Goal: Task Accomplishment & Management: Manage account settings

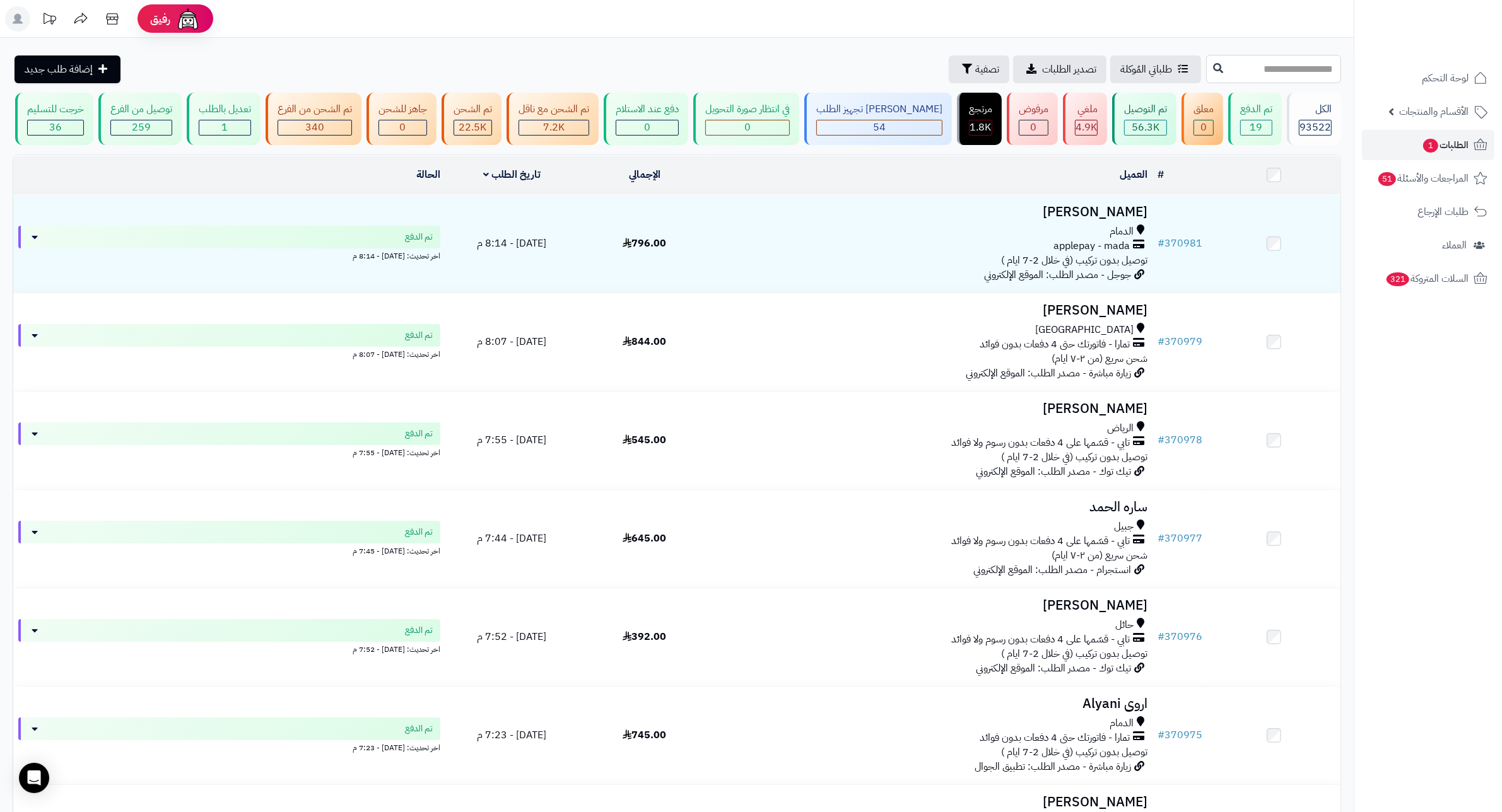
click at [1308, 70] on input "text" at bounding box center [1273, 68] width 135 height 29
type input "******"
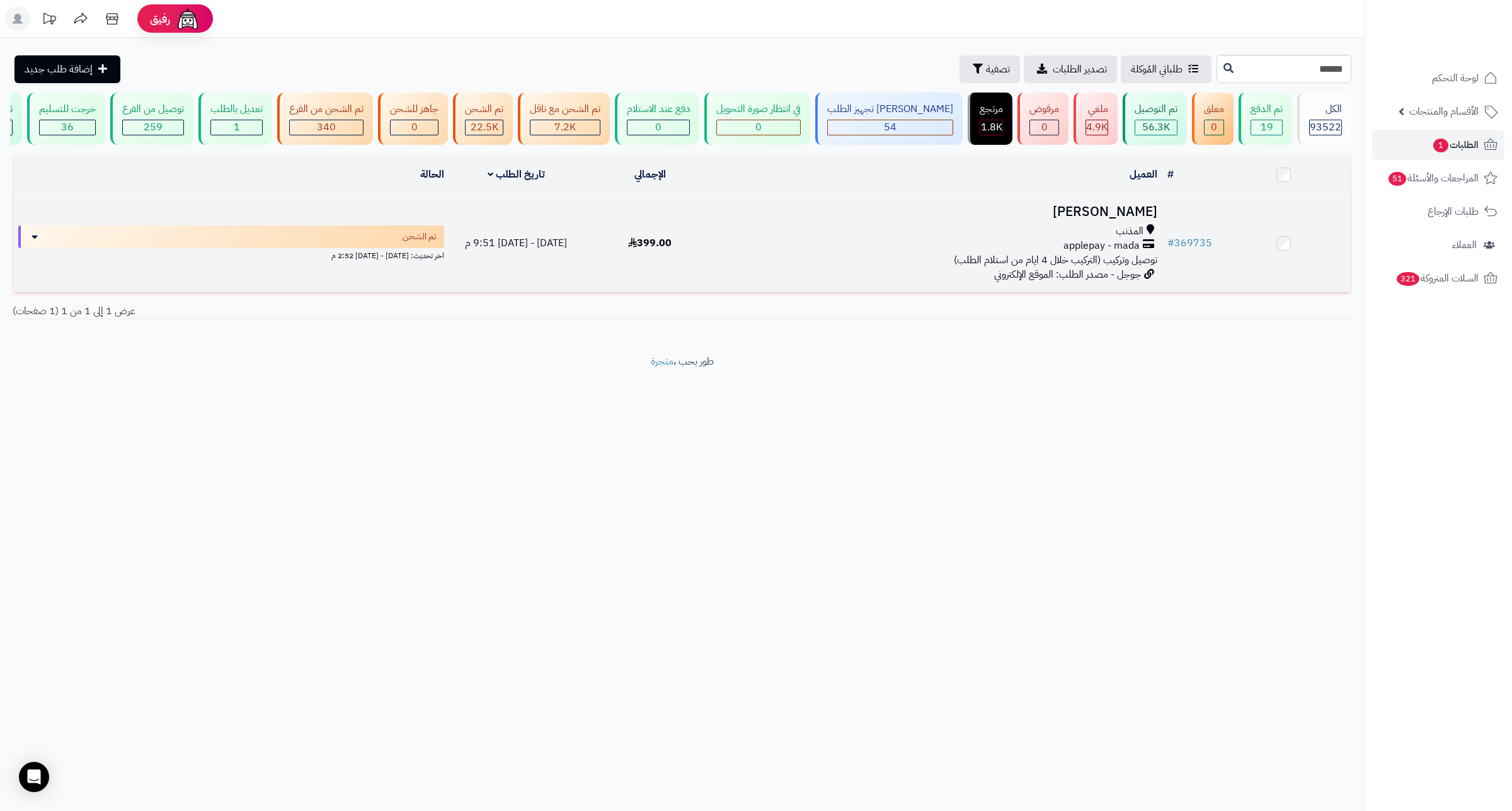
click at [1143, 209] on td "نوره سليمان المذنب applepay - mada توصيل وتركيب (التركيب خلال 4 ايام من استلام …" at bounding box center [939, 243] width 446 height 98
click at [1142, 219] on h3 "نوره سليمان" at bounding box center [939, 212] width 435 height 15
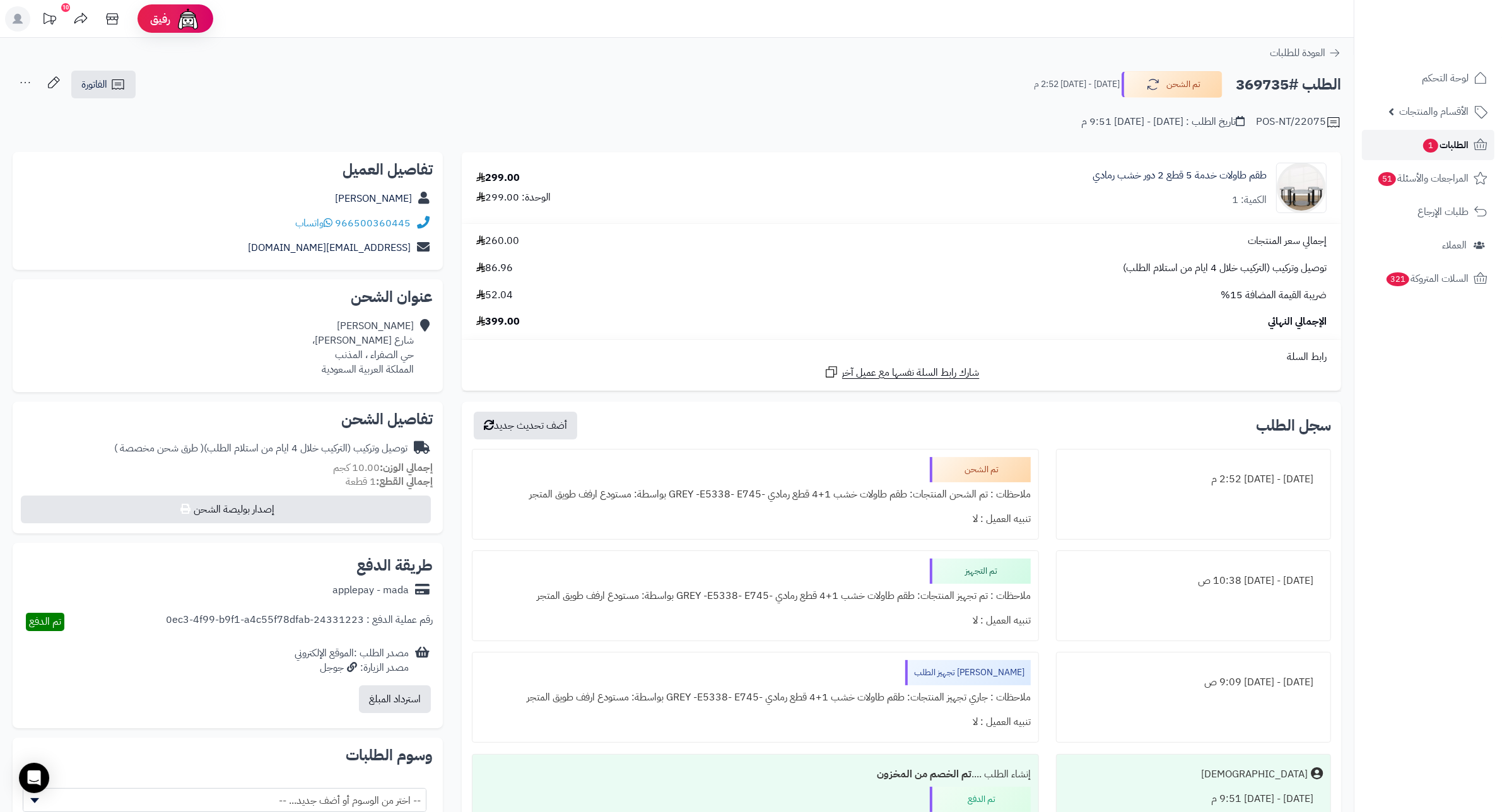
click at [1421, 138] on span "الطلبات 1" at bounding box center [1445, 145] width 47 height 17
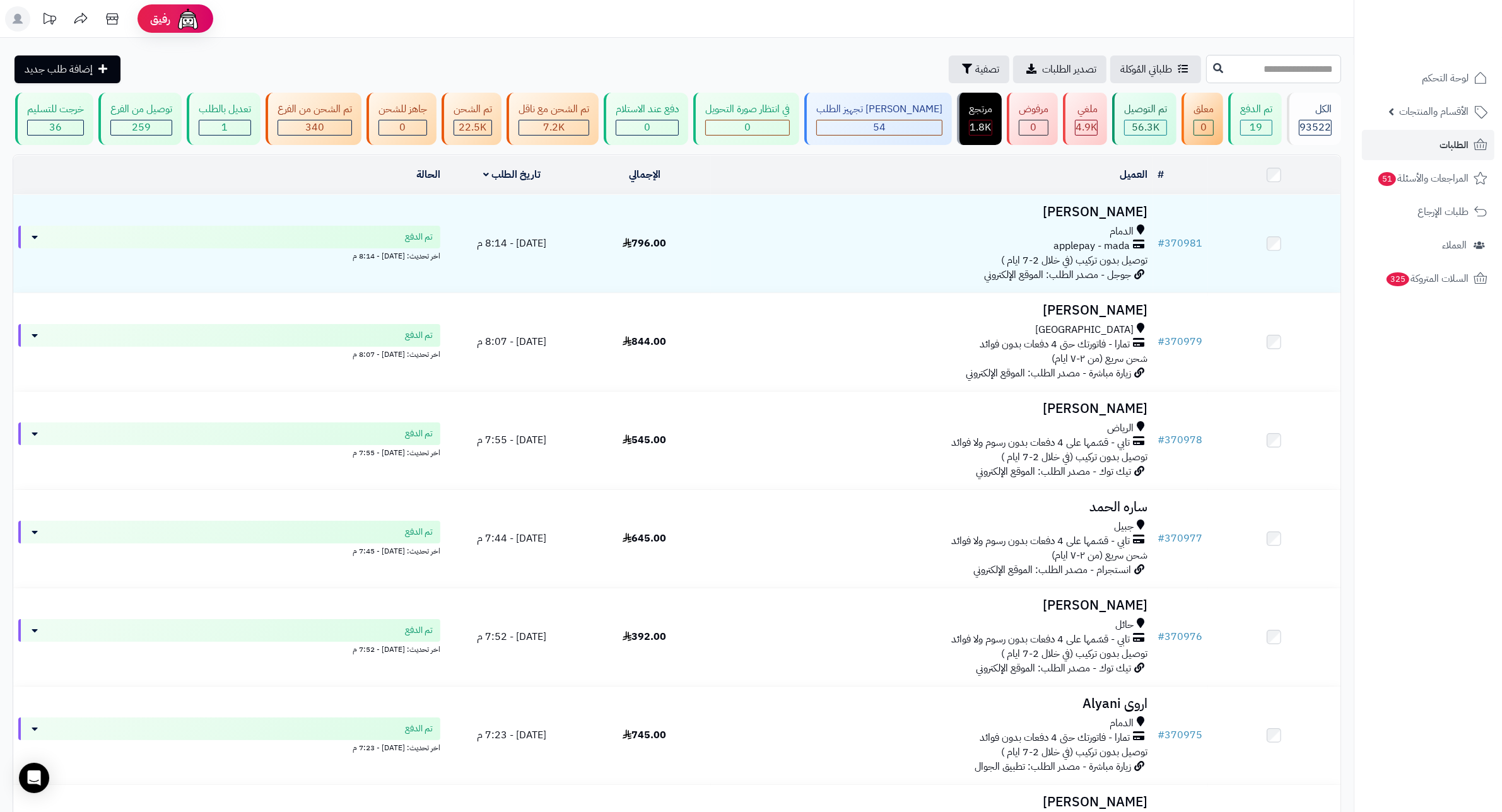
click at [1301, 68] on input "text" at bounding box center [1273, 68] width 135 height 29
type input "*"
click at [1440, 140] on span "الطلبات" at bounding box center [1453, 145] width 29 height 17
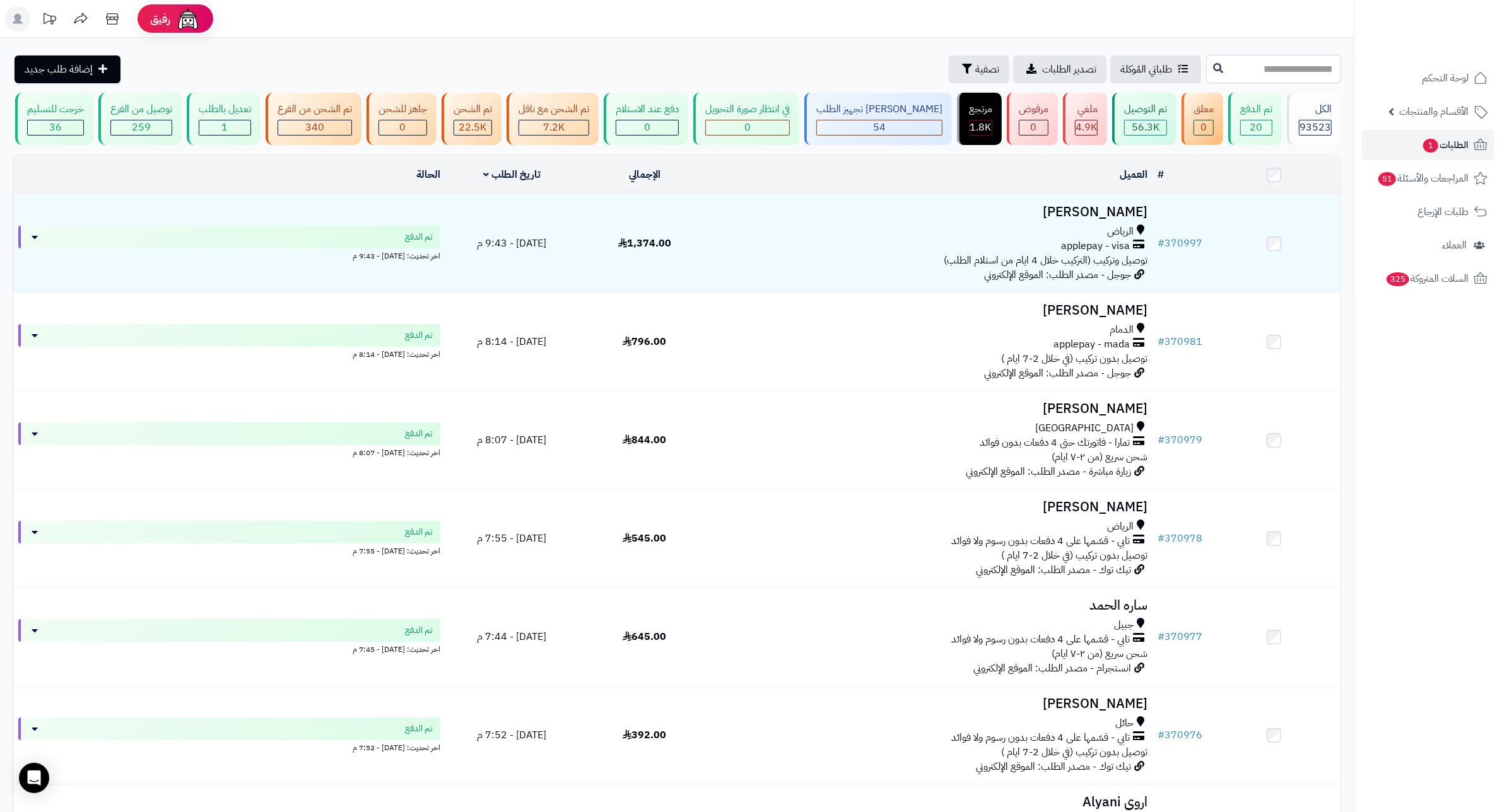
click at [1271, 76] on input "text" at bounding box center [1273, 68] width 135 height 29
click at [975, 74] on span "تصفية" at bounding box center [987, 68] width 24 height 15
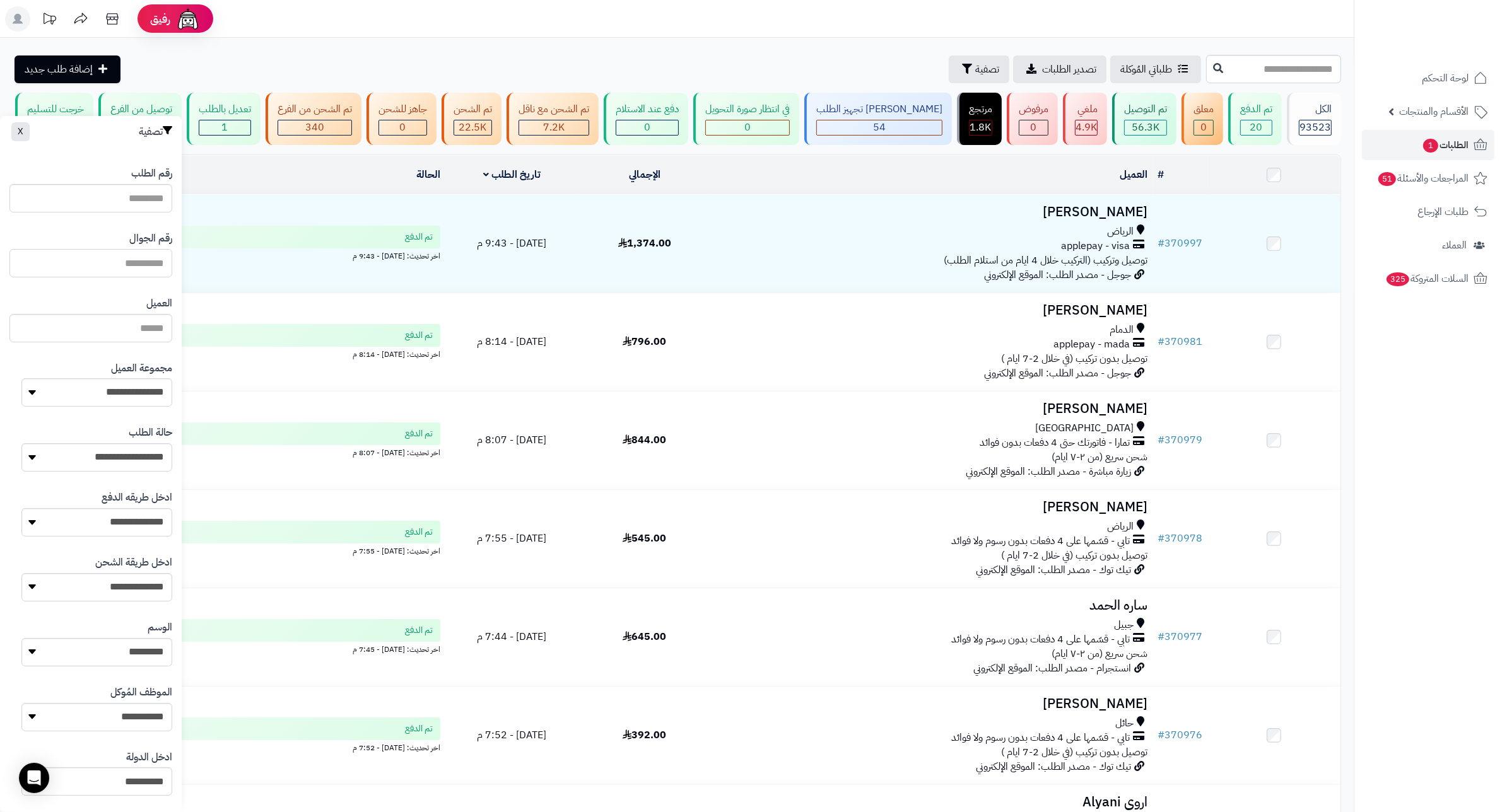
click at [150, 262] on input "text" at bounding box center [91, 263] width 163 height 29
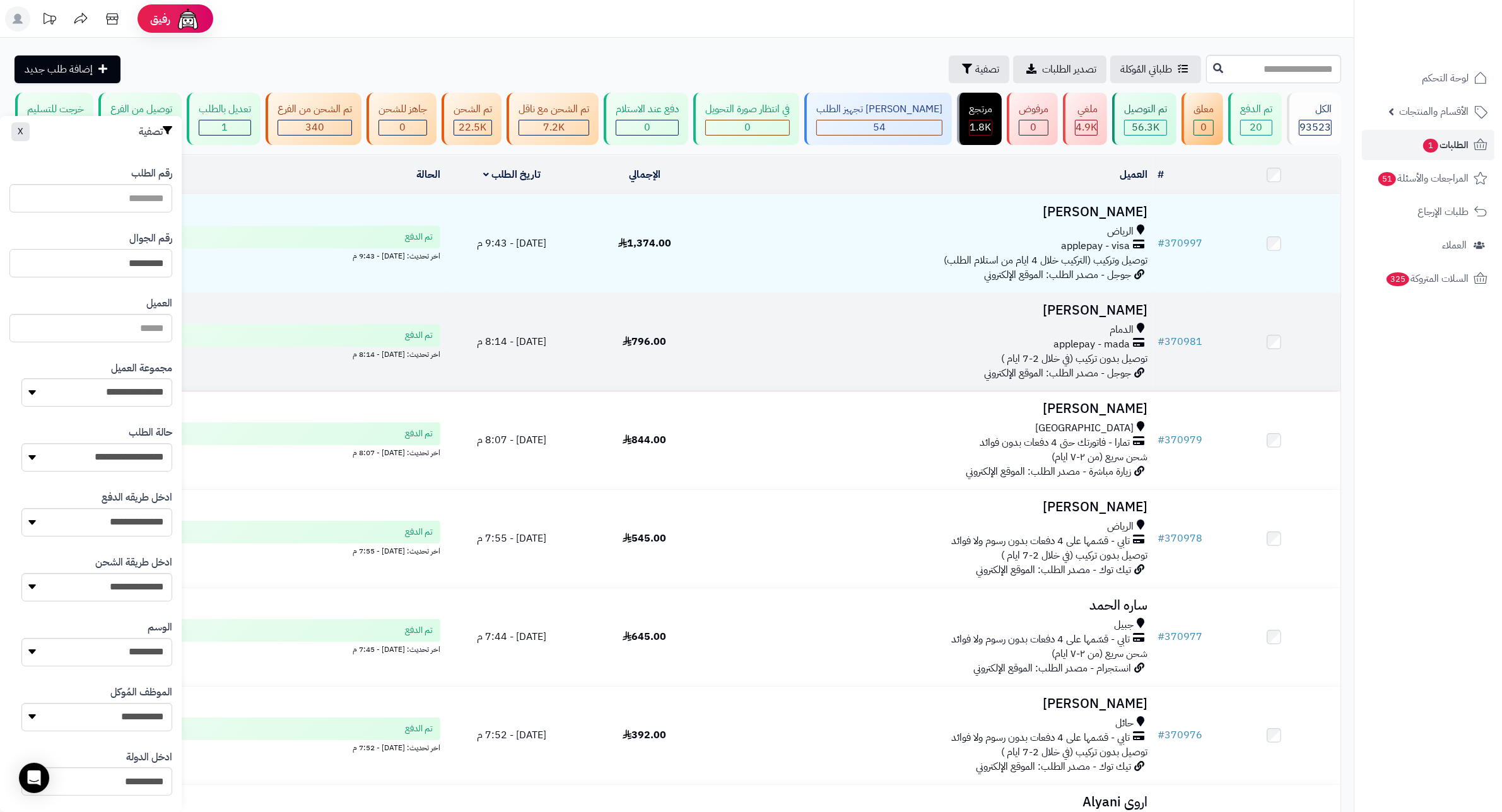
type input "*********"
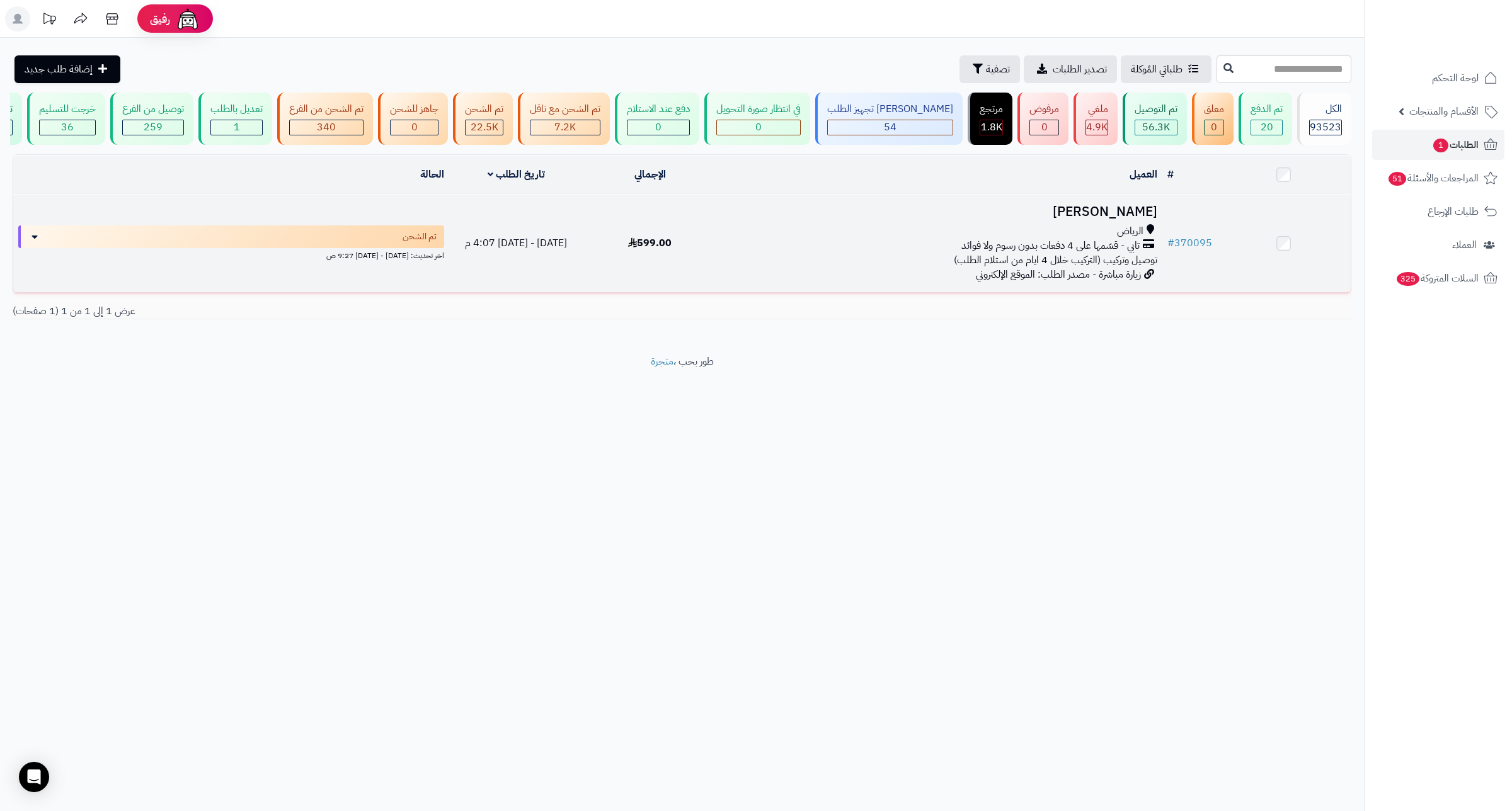
click at [1100, 219] on h3 "[PERSON_NAME]" at bounding box center [939, 212] width 435 height 15
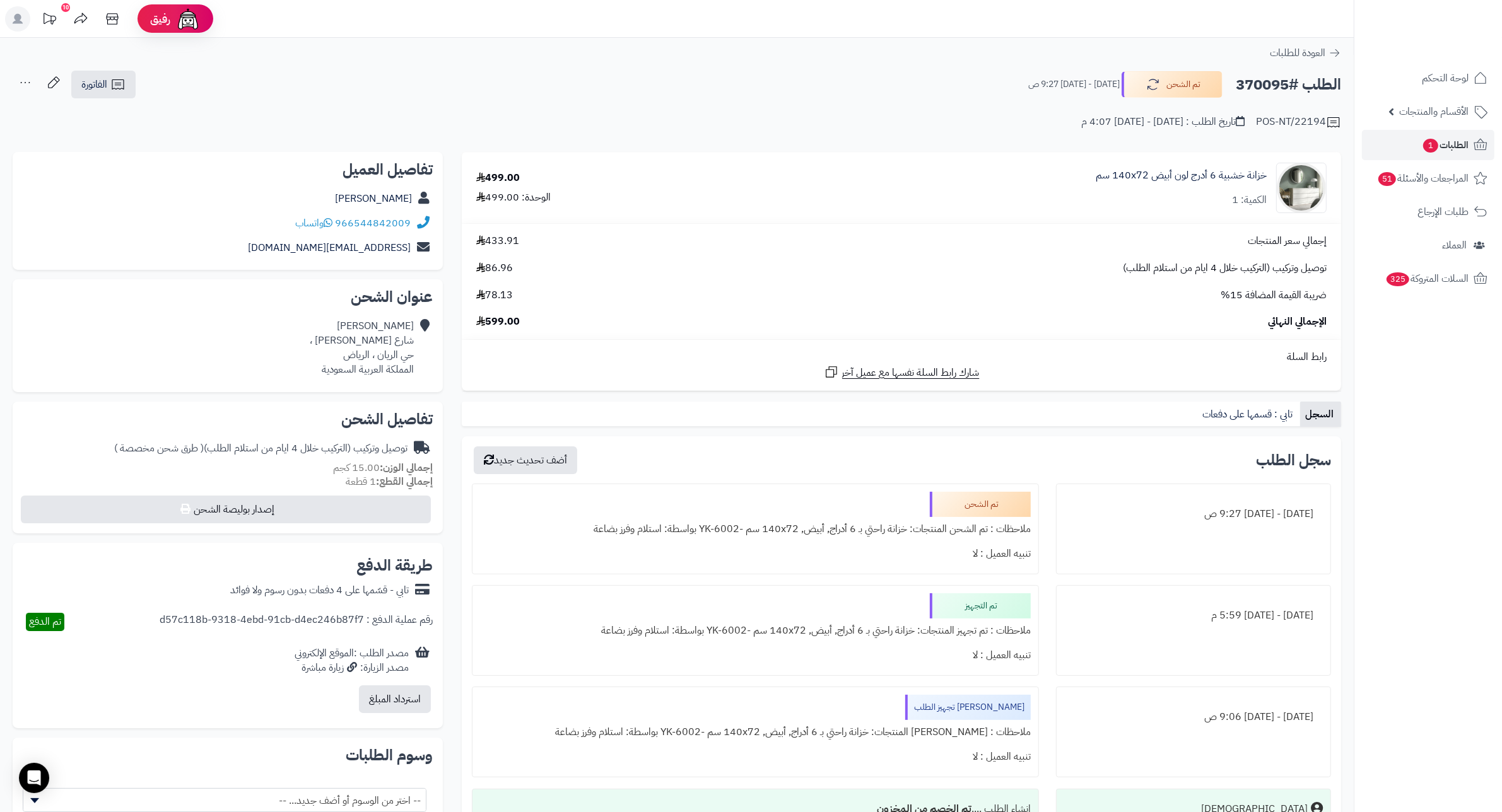
click at [1262, 82] on h2 "الطلب #370095" at bounding box center [1289, 85] width 106 height 26
copy h2 "370095"
click at [1083, 263] on div "توصيل وتركيب (التركيب خلال 4 ايام من استلام الطلب) 86.96" at bounding box center [901, 268] width 869 height 15
drag, startPoint x: 1258, startPoint y: 271, endPoint x: 1038, endPoint y: 281, distance: 220.2
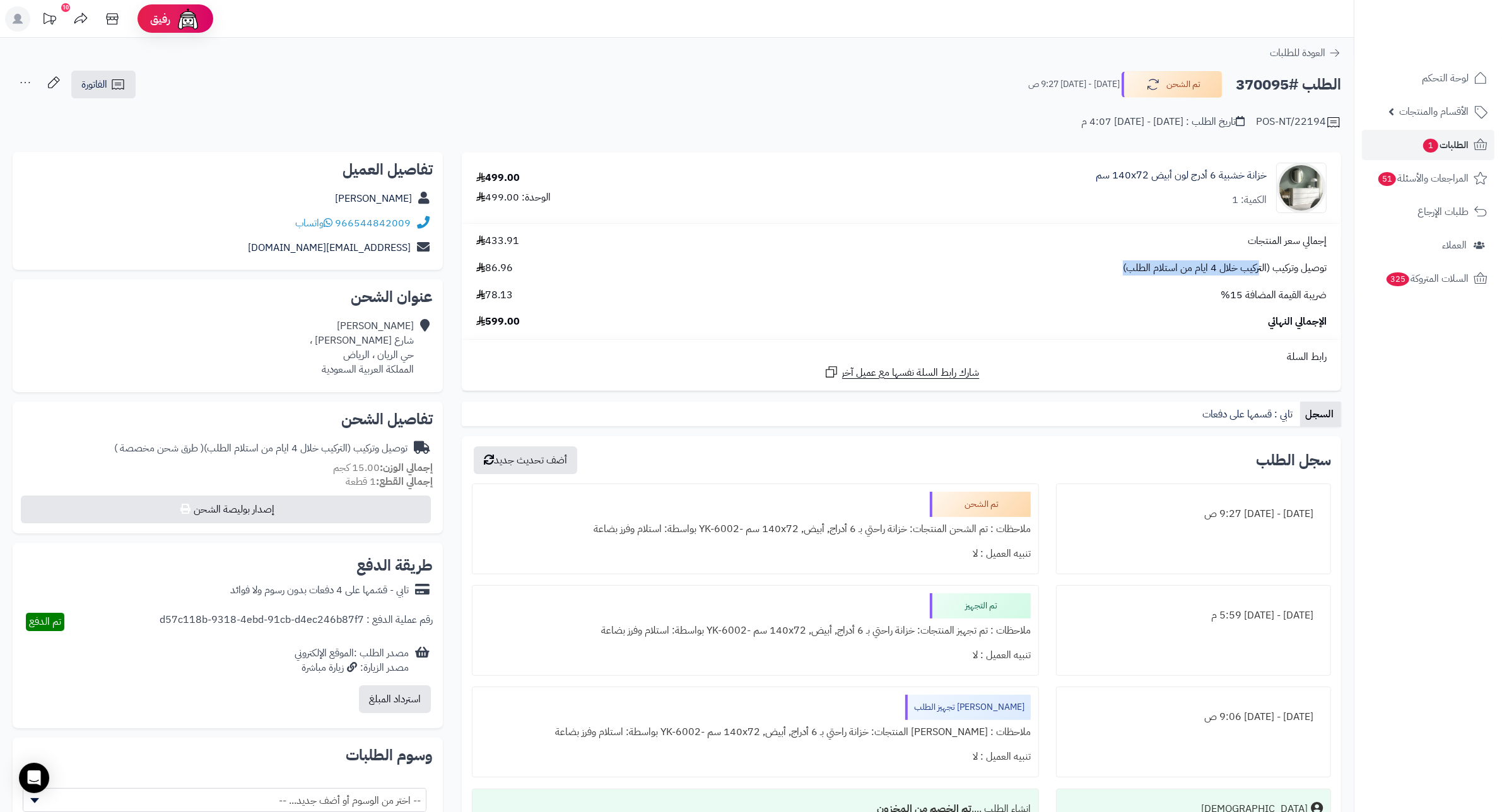
click at [1077, 271] on div "توصيل وتركيب (التركيب خلال 4 ايام من استلام الطلب) 86.96" at bounding box center [901, 268] width 869 height 15
click at [1070, 291] on div "ضريبة القيمة المضافة 15% 78.13" at bounding box center [901, 296] width 869 height 15
drag, startPoint x: 1259, startPoint y: 265, endPoint x: 1099, endPoint y: 296, distance: 163.0
click at [1097, 269] on div "توصيل وتركيب (التركيب خلال 4 ايام من استلام الطلب) 86.96" at bounding box center [901, 268] width 869 height 15
click at [1098, 301] on div "ضريبة القيمة المضافة 15% 78.13" at bounding box center [901, 296] width 869 height 15
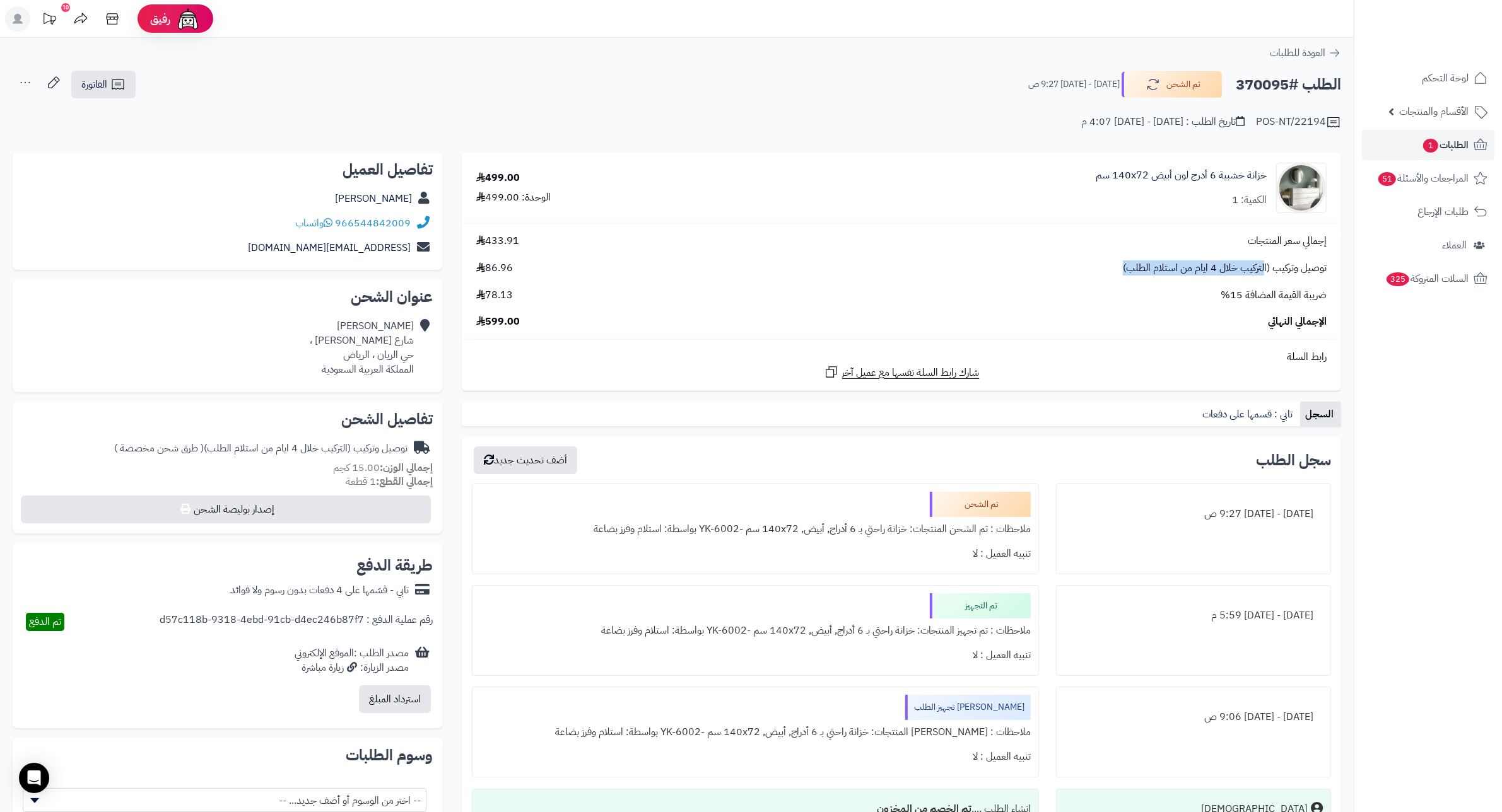
drag, startPoint x: 1264, startPoint y: 270, endPoint x: 1096, endPoint y: 275, distance: 168.1
click at [1108, 268] on div "توصيل وتركيب (التركيب خلال 4 ايام من استلام الطلب) 86.96" at bounding box center [901, 268] width 869 height 15
click at [1090, 281] on div "إجمالي سعر المنتجات 433.91 توصيل وتركيب (التركيب خلال 4 ايام من استلام الطلب) 8…" at bounding box center [901, 282] width 869 height 95
drag, startPoint x: 900, startPoint y: 536, endPoint x: 789, endPoint y: 531, distance: 111.1
click at [789, 531] on div "ملاحظات : تم الشحن المنتجات: خزانة راحتي بـ 6 أدراج, أبيض, ‎140x72 سم‏ -YK-6002…" at bounding box center [755, 529] width 550 height 24
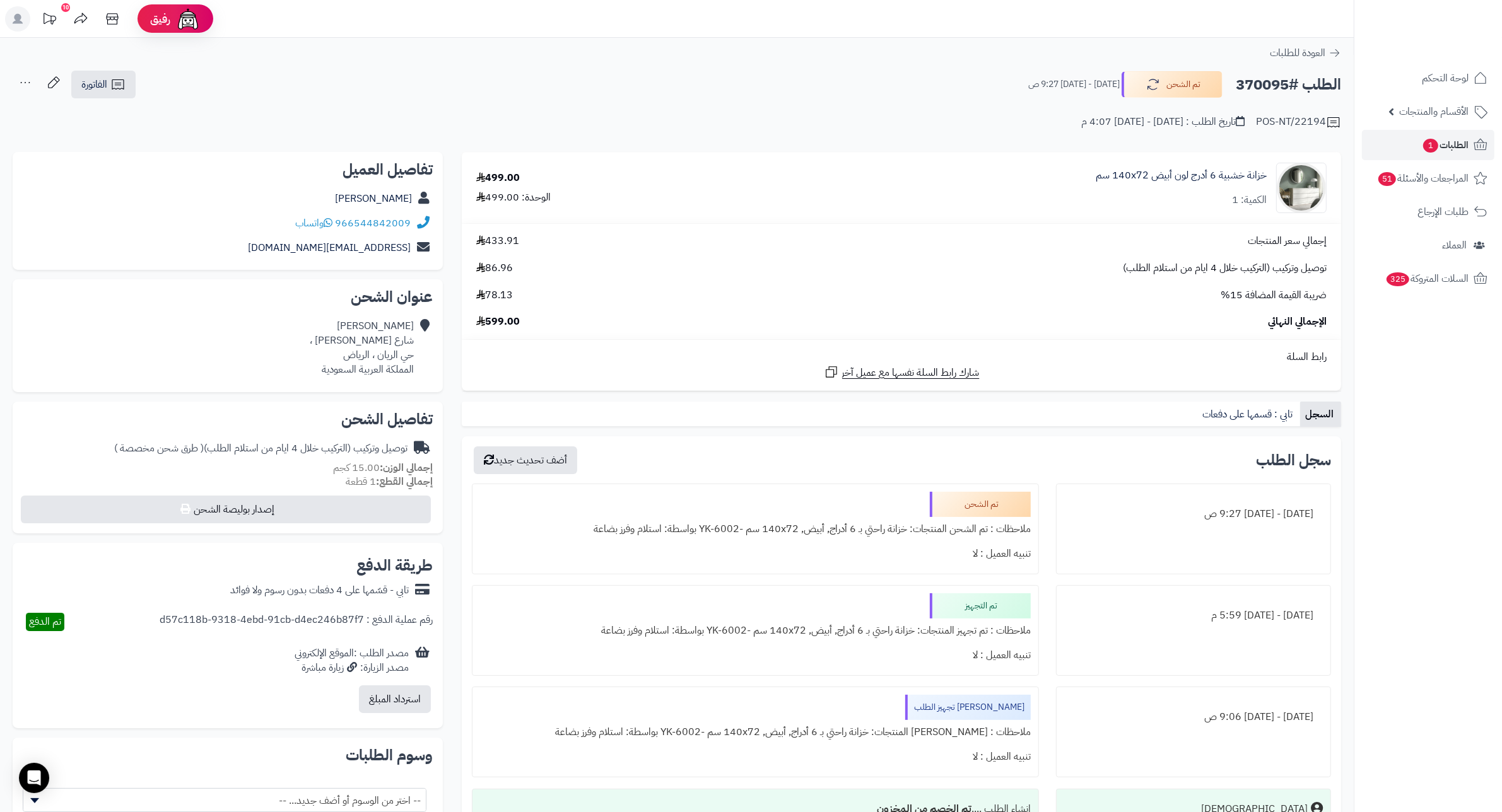
click at [821, 564] on div "تنبيه العميل : لا" at bounding box center [755, 554] width 550 height 24
click at [1421, 138] on span "الطلبات 1" at bounding box center [1445, 145] width 47 height 17
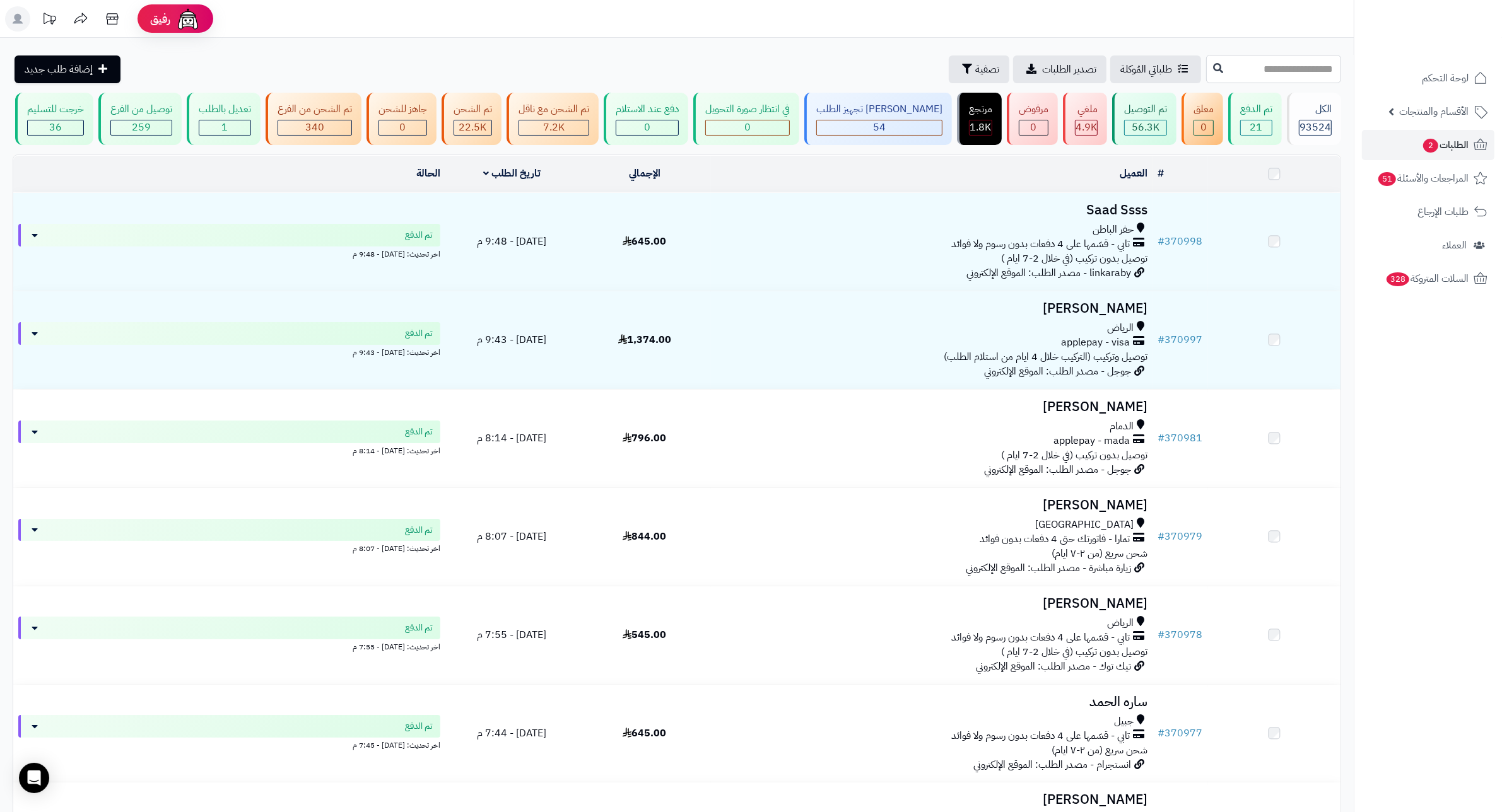
drag, startPoint x: 1322, startPoint y: 71, endPoint x: 1323, endPoint y: 58, distance: 13.0
click at [1323, 58] on input "text" at bounding box center [1273, 68] width 135 height 29
type input "******"
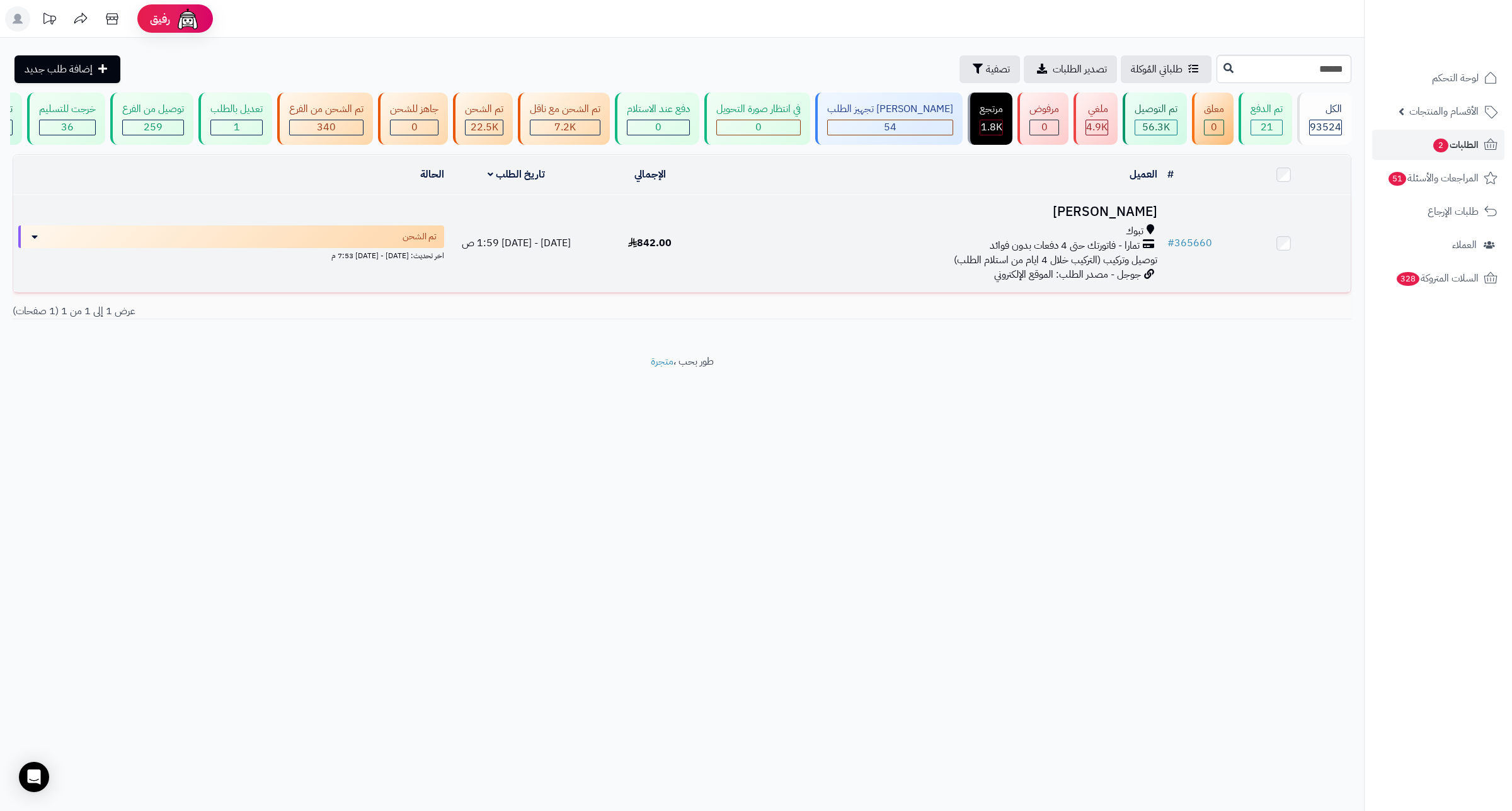
click at [1128, 219] on h3 "احمد العمراني" at bounding box center [939, 212] width 435 height 15
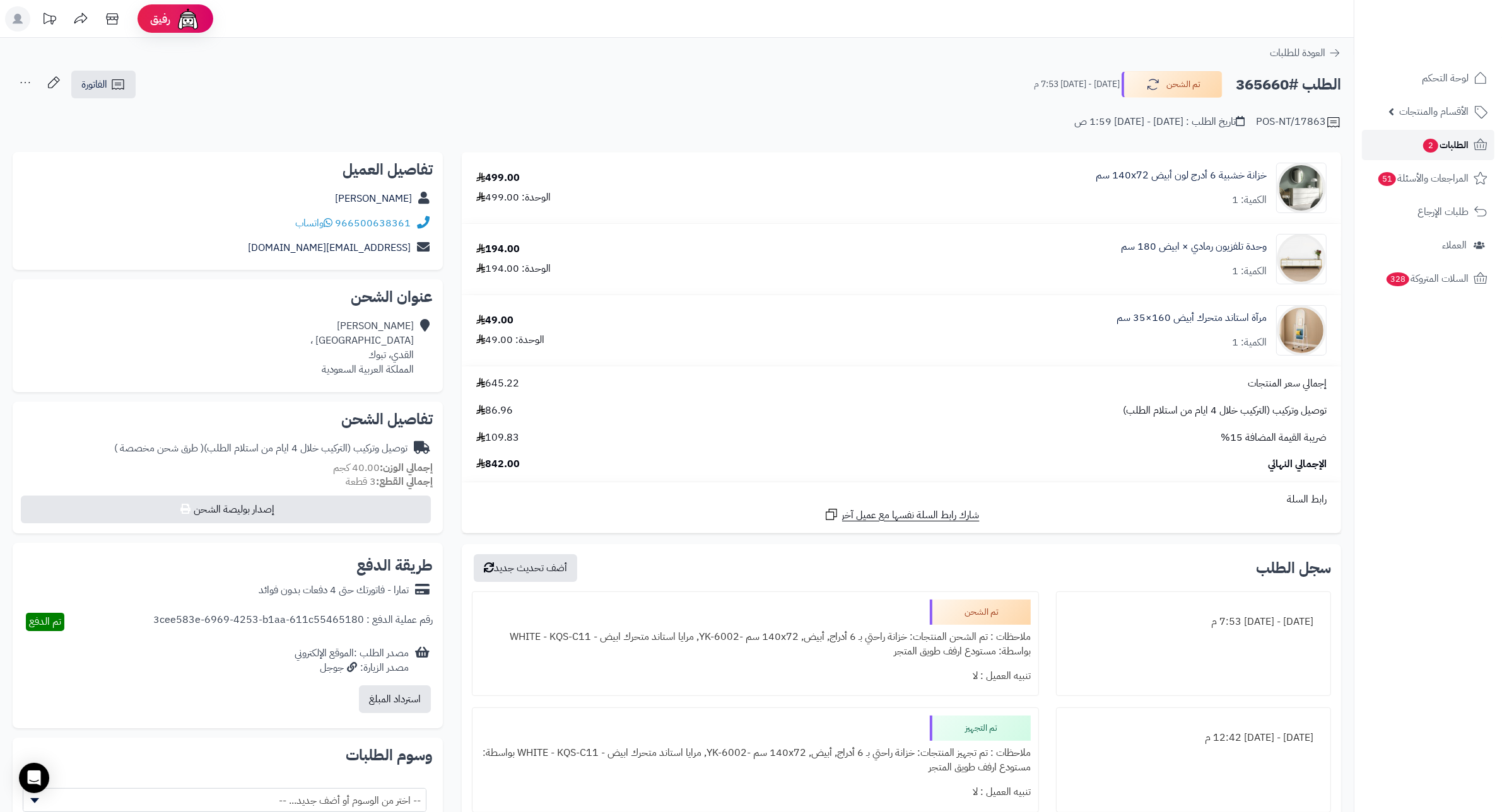
click at [1470, 145] on link "الطلبات 2" at bounding box center [1427, 145] width 133 height 30
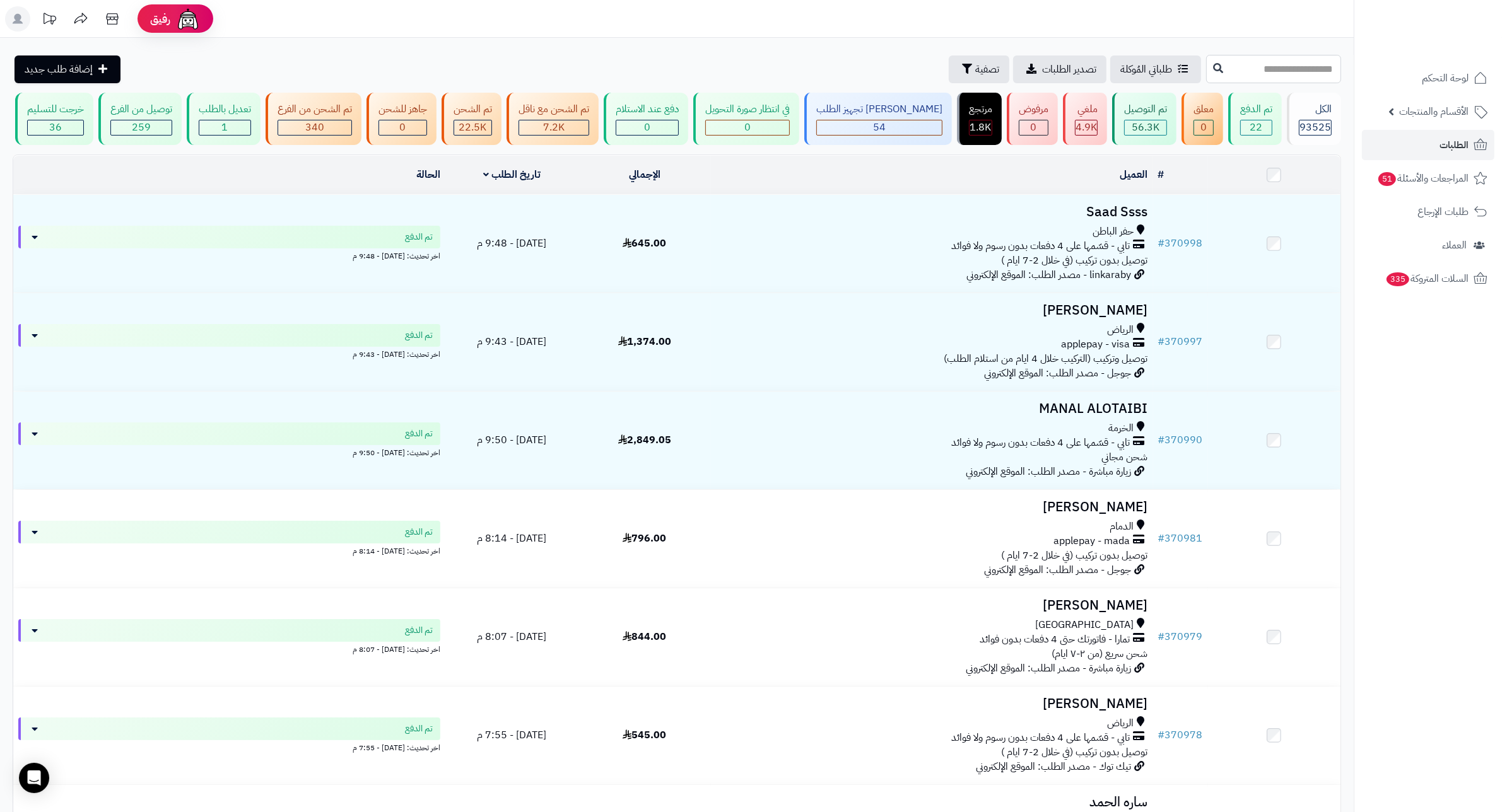
click at [1310, 70] on input "text" at bounding box center [1273, 68] width 135 height 29
click at [1420, 146] on link "الطلبات" at bounding box center [1427, 145] width 133 height 30
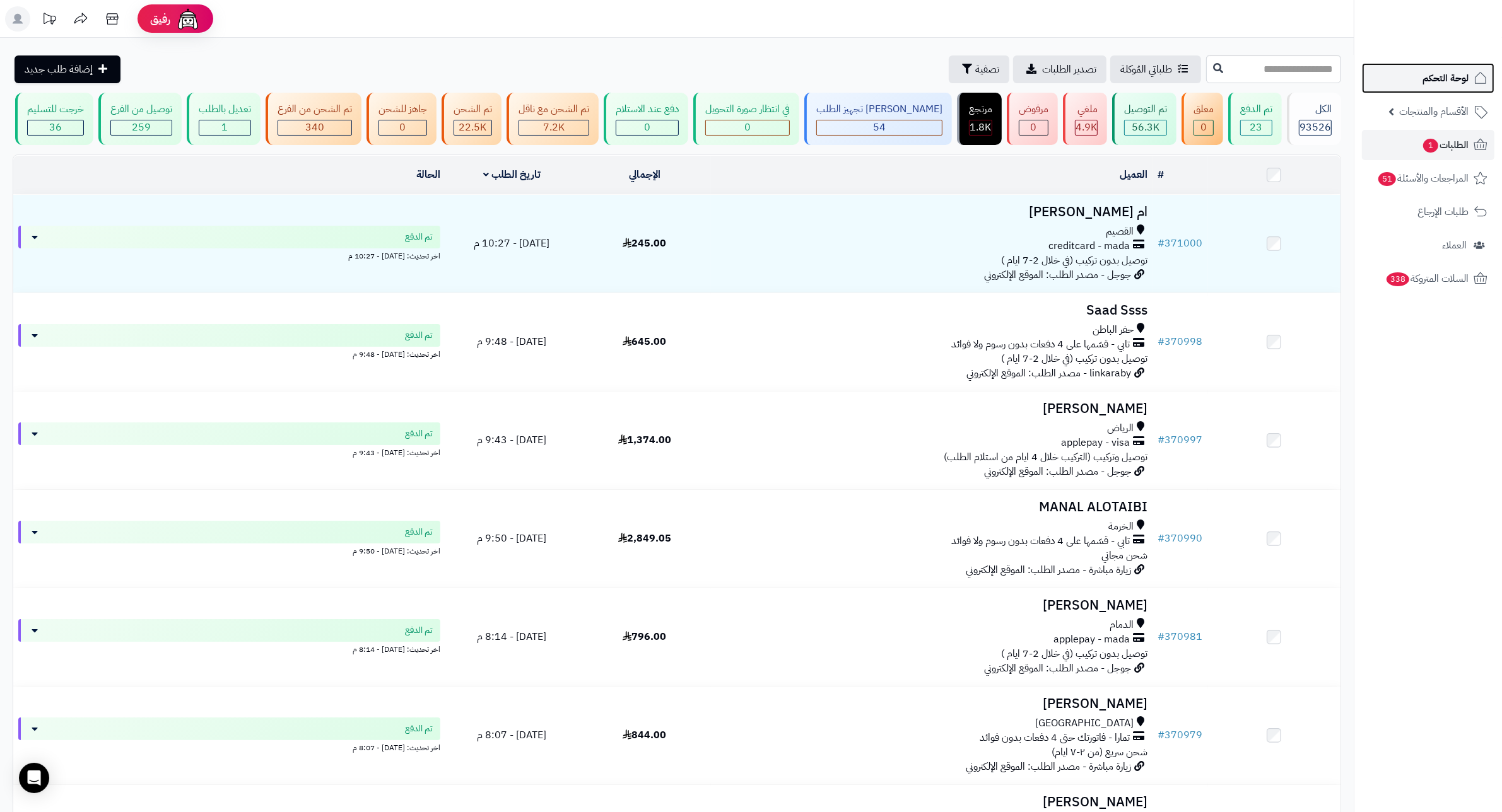
click at [1440, 75] on span "لوحة التحكم" at bounding box center [1445, 78] width 46 height 17
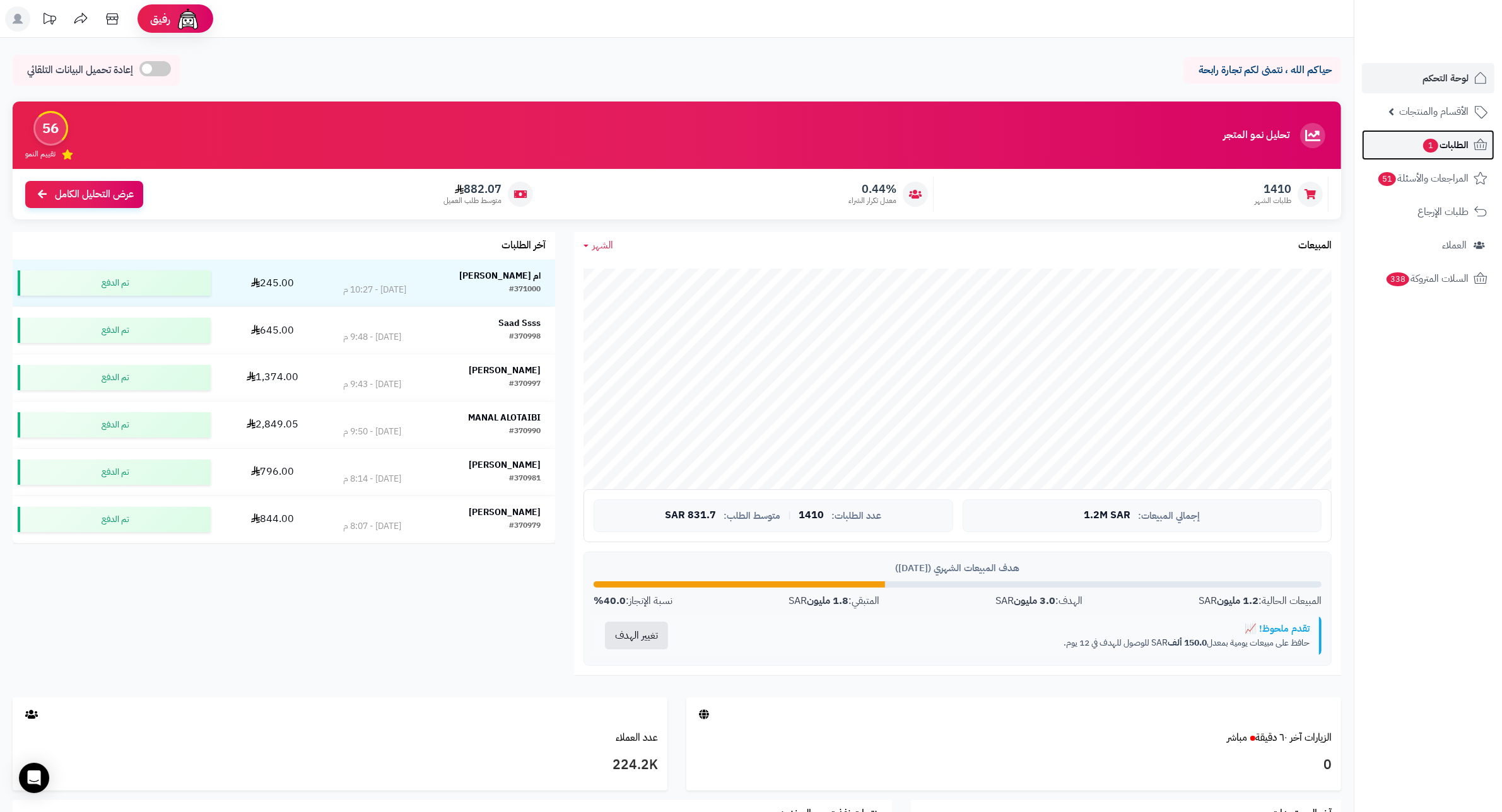
click at [1439, 148] on span "الطلبات 1" at bounding box center [1445, 145] width 47 height 17
